Goal: Task Accomplishment & Management: Complete application form

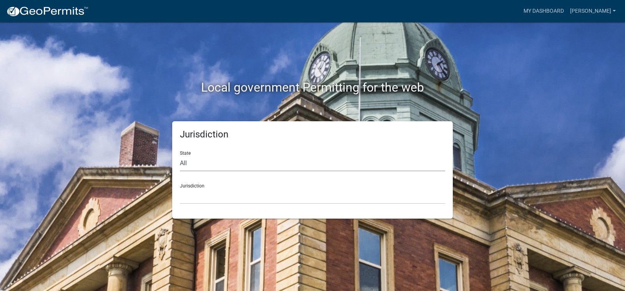
click at [189, 166] on select "All [US_STATE] [US_STATE] [US_STATE] [US_STATE] [US_STATE] [US_STATE] [US_STATE…" at bounding box center [312, 163] width 265 height 16
select select "[US_STATE]"
click at [180, 155] on select "All [US_STATE] [US_STATE] [US_STATE] [US_STATE] [US_STATE] [US_STATE] [US_STATE…" at bounding box center [312, 163] width 265 height 16
click at [202, 195] on select "[GEOGRAPHIC_DATA], [US_STATE][PERSON_NAME][GEOGRAPHIC_DATA], [US_STATE][PERSON_…" at bounding box center [312, 196] width 265 height 16
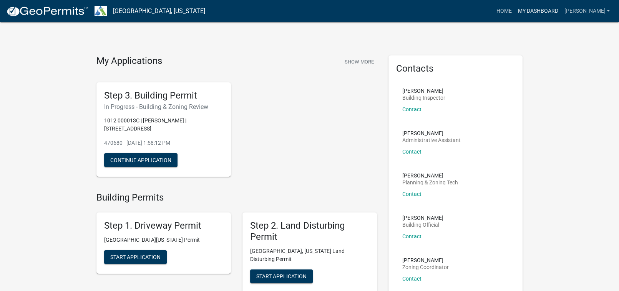
click at [551, 12] on link "My Dashboard" at bounding box center [538, 11] width 46 height 15
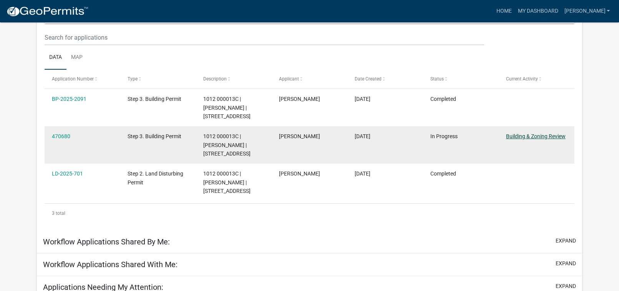
scroll to position [102, 0]
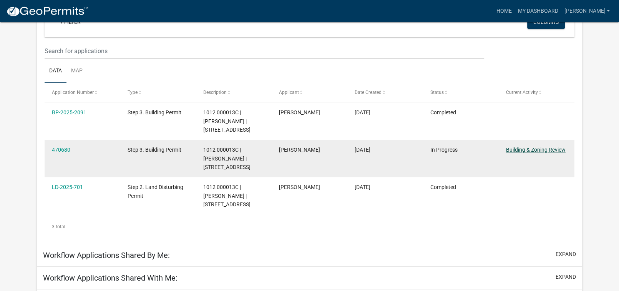
click at [538, 146] on link "Building & Zoning Review" at bounding box center [536, 149] width 60 height 6
